Goal: Navigation & Orientation: Understand site structure

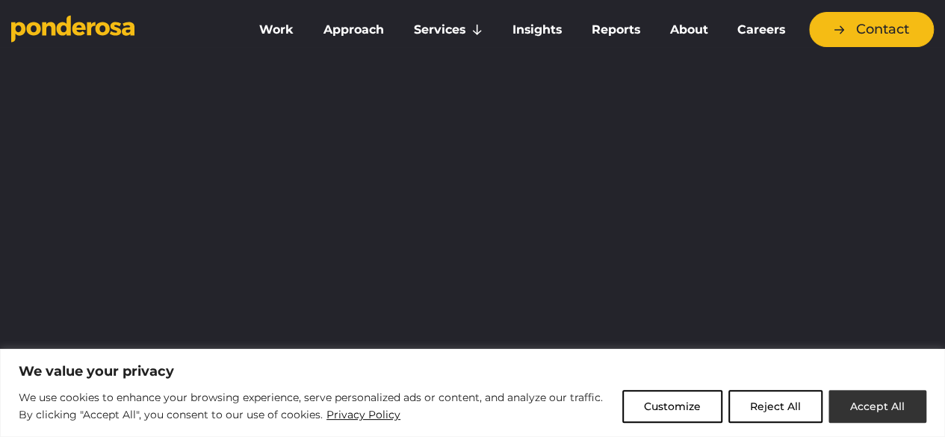
click at [880, 406] on button "Accept All" at bounding box center [878, 406] width 98 height 33
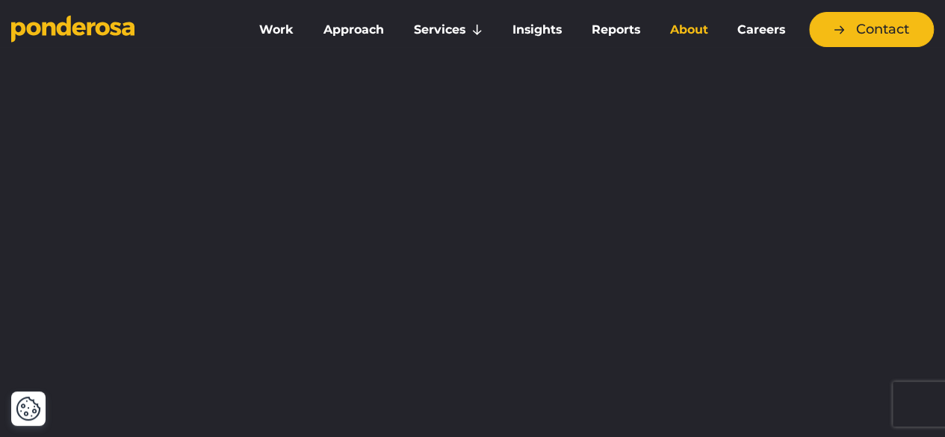
click at [694, 22] on link "About" at bounding box center [689, 29] width 62 height 31
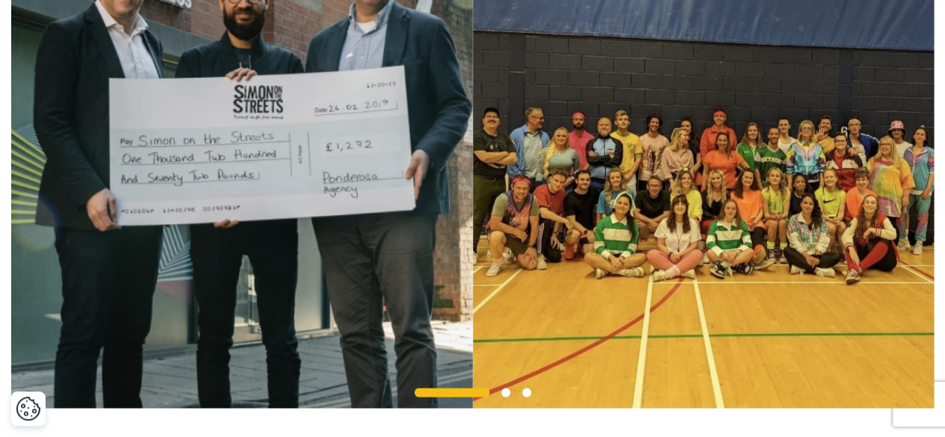
scroll to position [1367, 0]
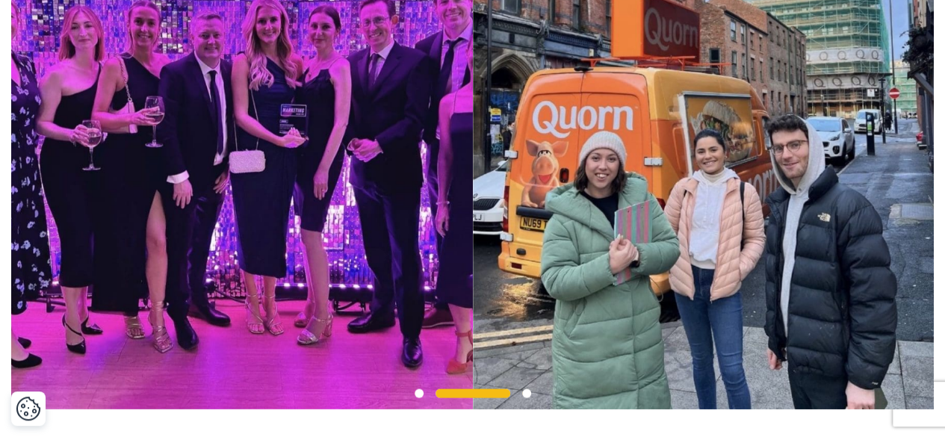
click at [526, 398] on span at bounding box center [526, 393] width 9 height 9
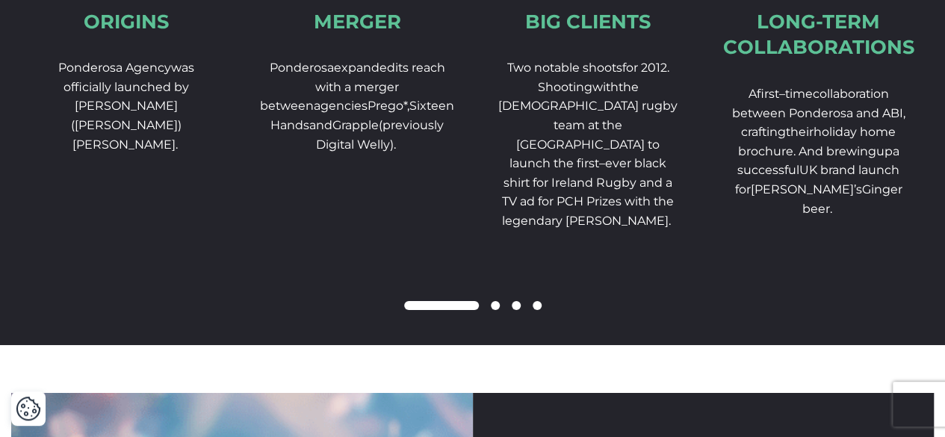
scroll to position [2495, 0]
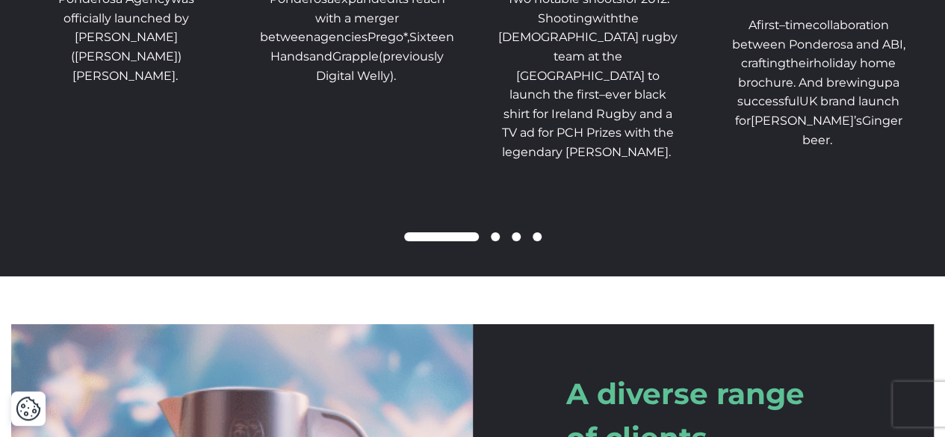
click at [493, 241] on span at bounding box center [495, 236] width 9 height 9
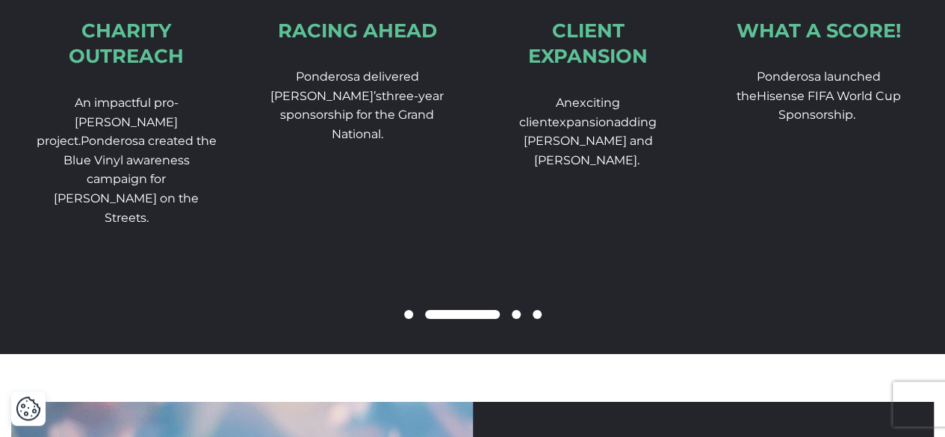
scroll to position [2425, 0]
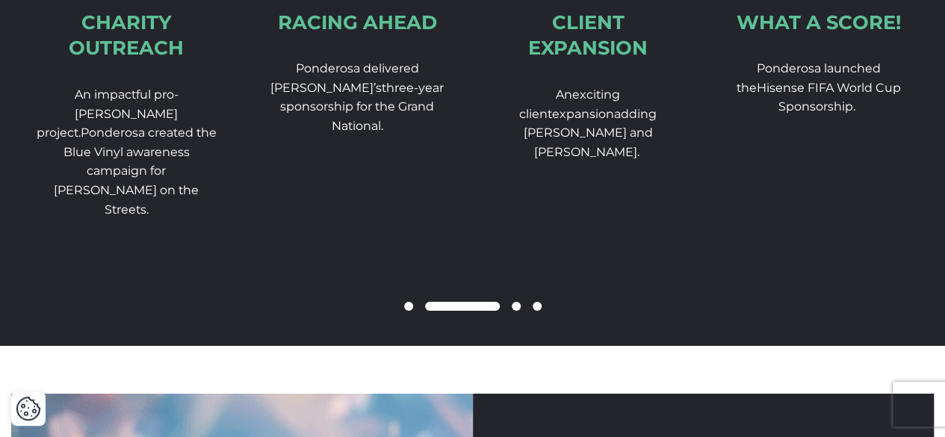
click at [517, 311] on span at bounding box center [516, 306] width 9 height 9
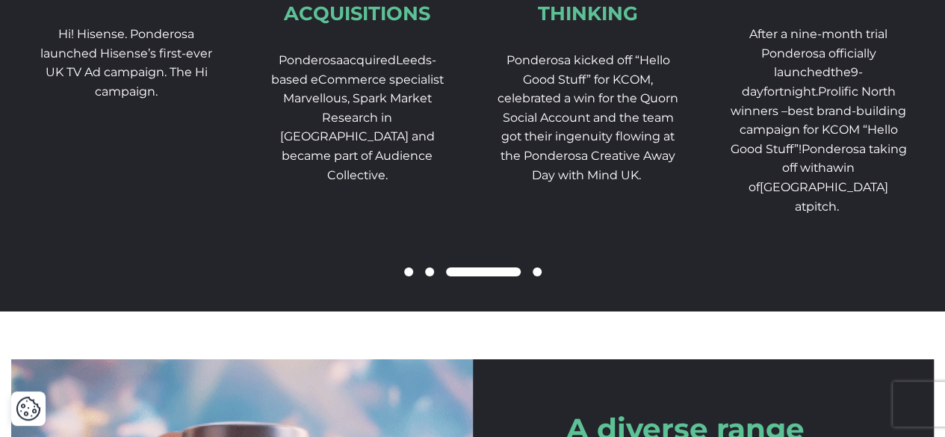
scroll to position [2484, 0]
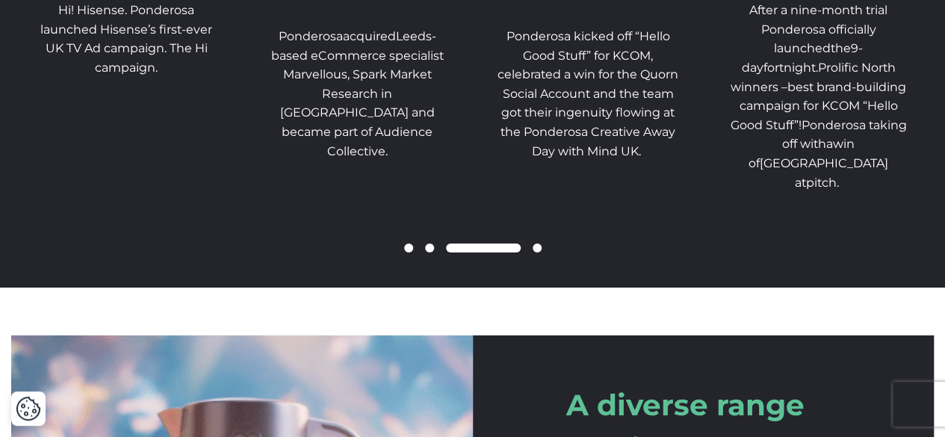
click at [536, 253] on span at bounding box center [537, 248] width 9 height 9
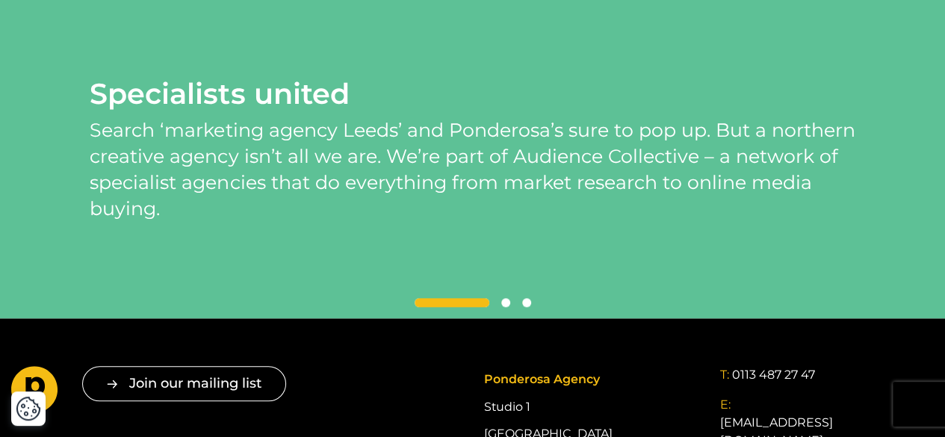
scroll to position [3314, 0]
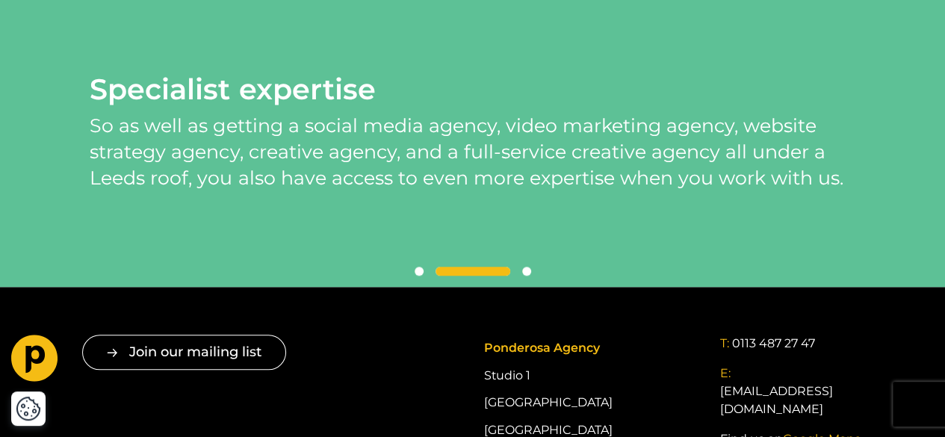
click at [415, 276] on span at bounding box center [419, 271] width 9 height 9
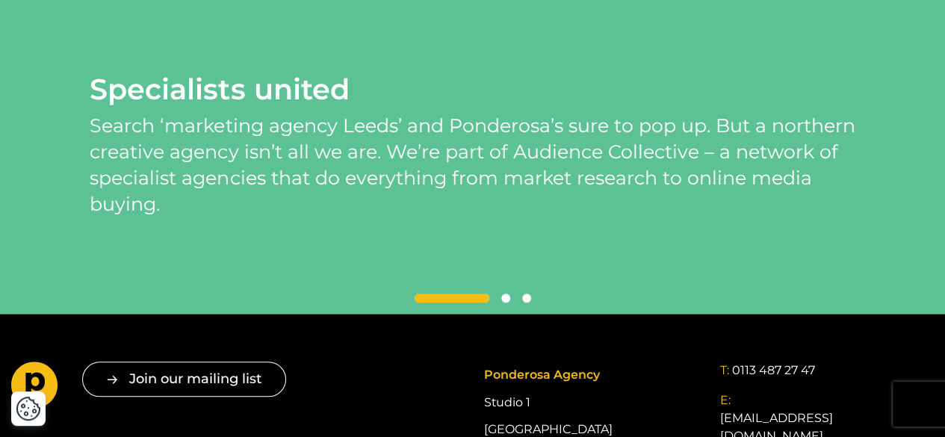
click at [451, 308] on div at bounding box center [472, 299] width 765 height 18
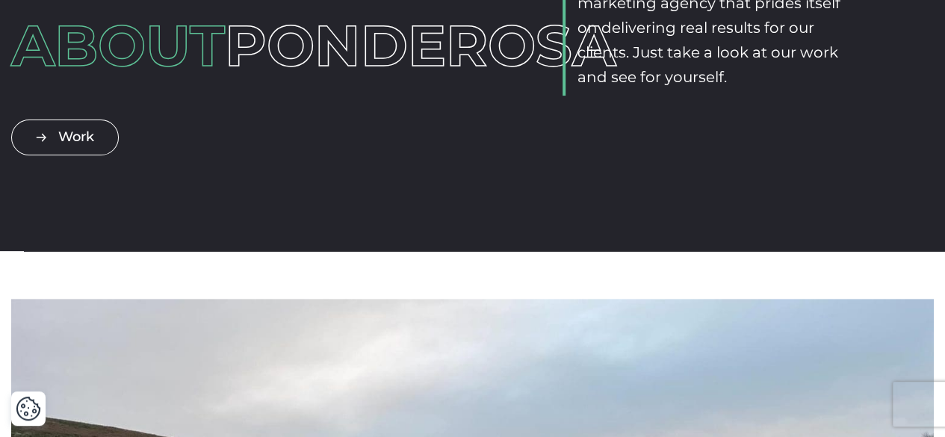
scroll to position [0, 0]
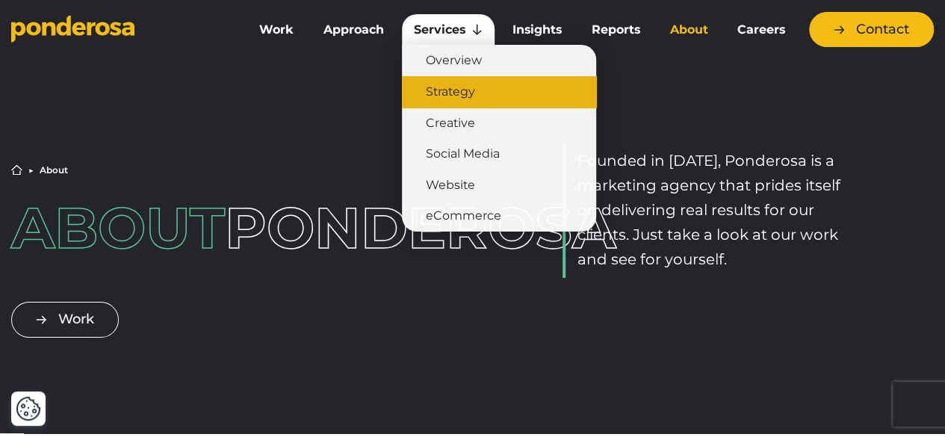
click at [450, 97] on link "Strategy" at bounding box center [499, 91] width 194 height 31
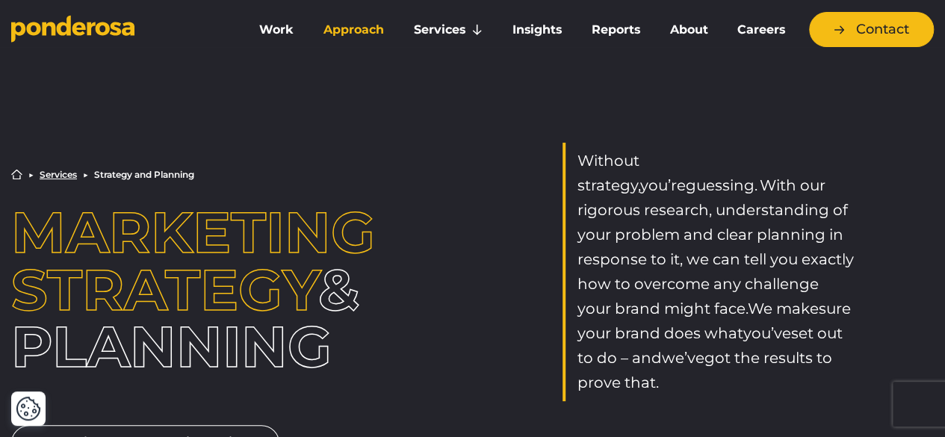
click at [356, 26] on link "Approach" at bounding box center [354, 29] width 84 height 31
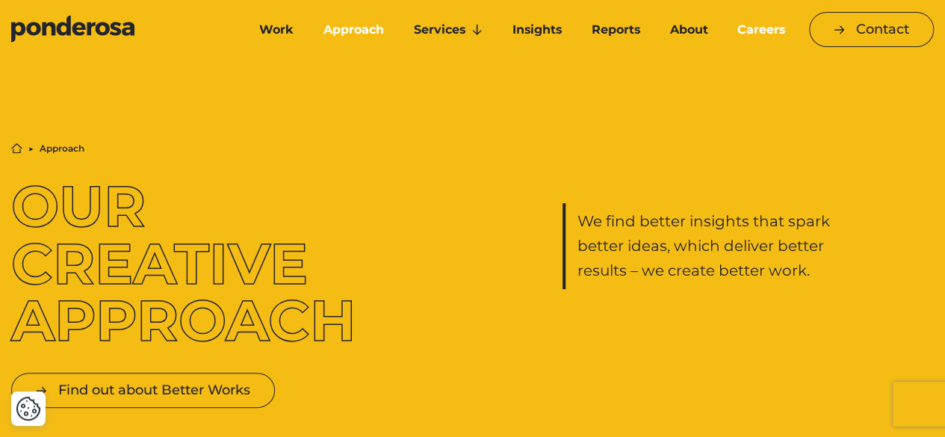
click at [767, 22] on link "Careers" at bounding box center [762, 29] width 72 height 31
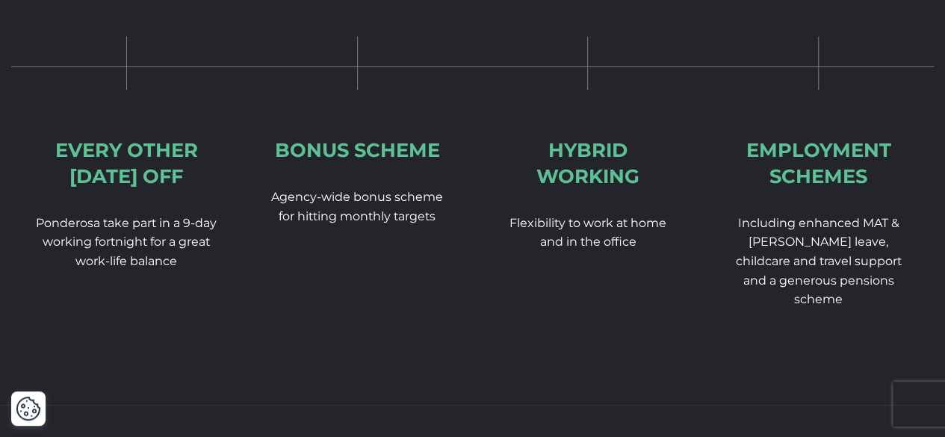
scroll to position [2674, 0]
